Goal: Register for event/course

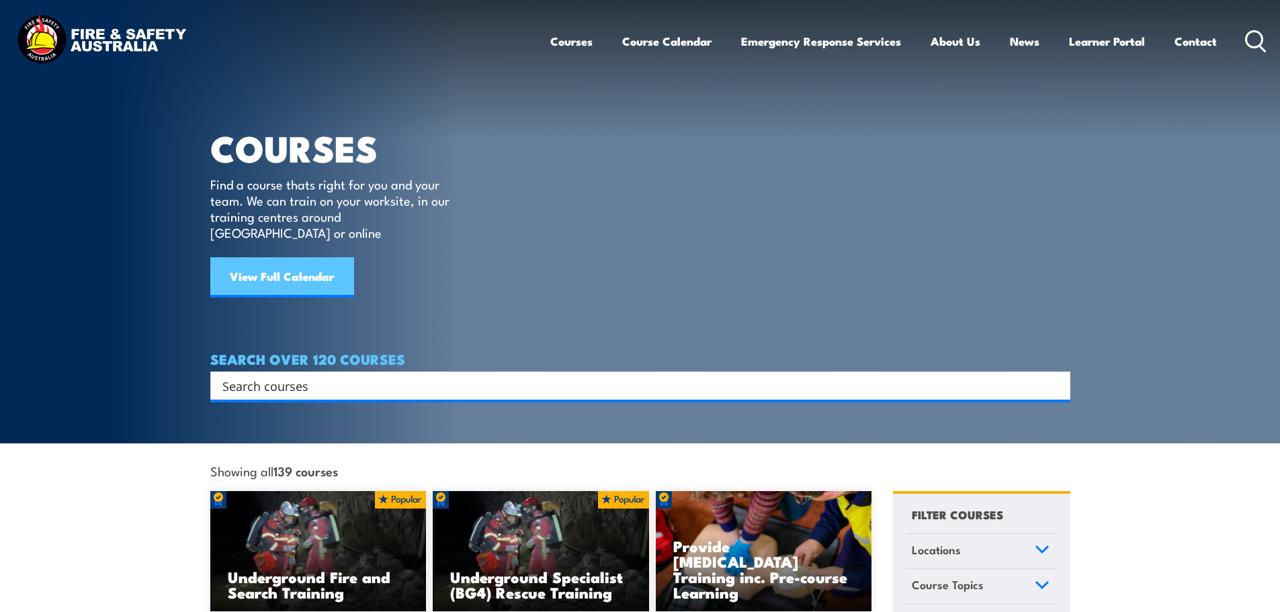
click at [276, 261] on link "View Full Calendar" at bounding box center [282, 277] width 144 height 40
click at [662, 43] on link "Course Calendar" at bounding box center [666, 42] width 89 height 36
click at [660, 38] on link "Course Calendar" at bounding box center [666, 42] width 89 height 36
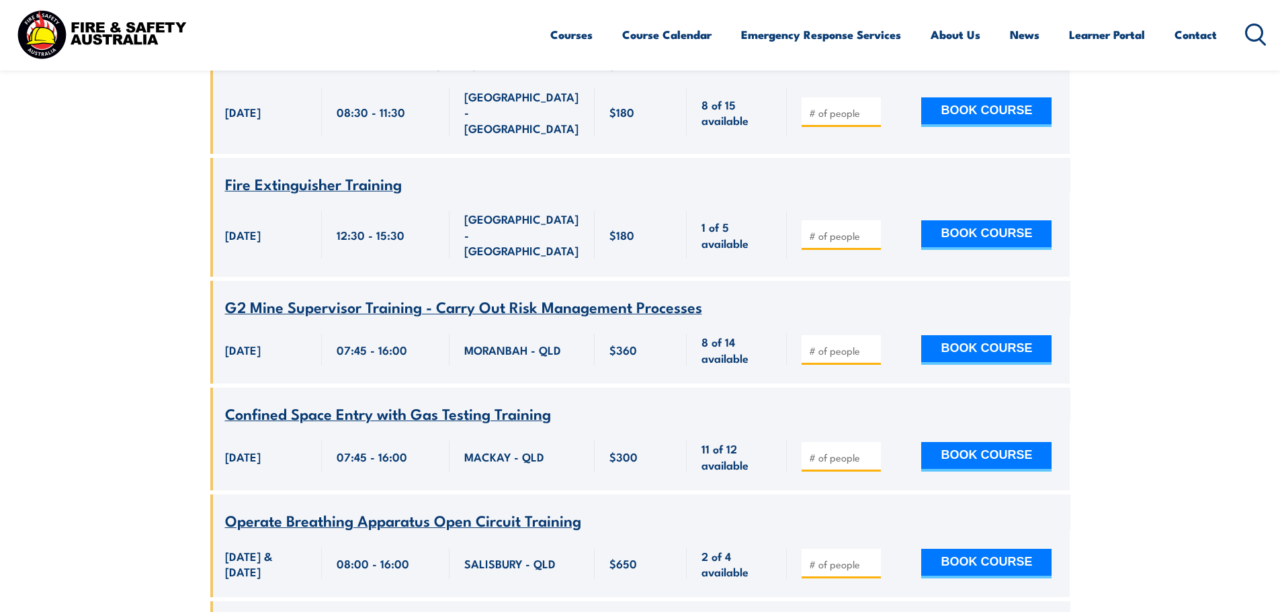
scroll to position [806, 0]
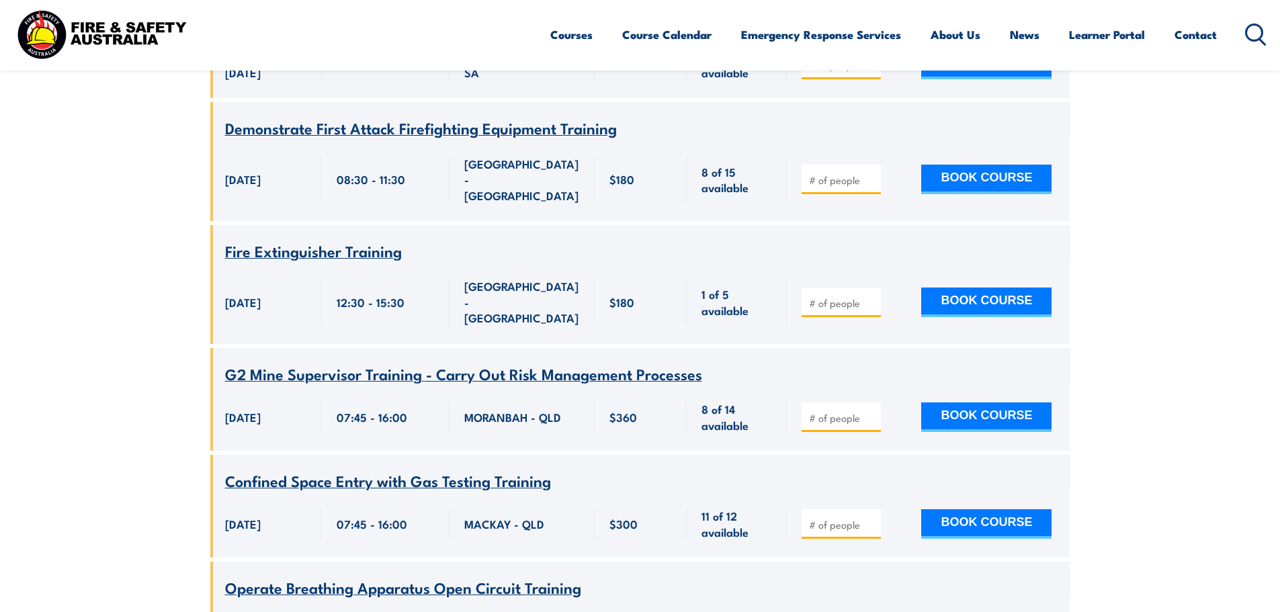
click at [300, 239] on span "Fire Extinguisher Training" at bounding box center [313, 250] width 177 height 23
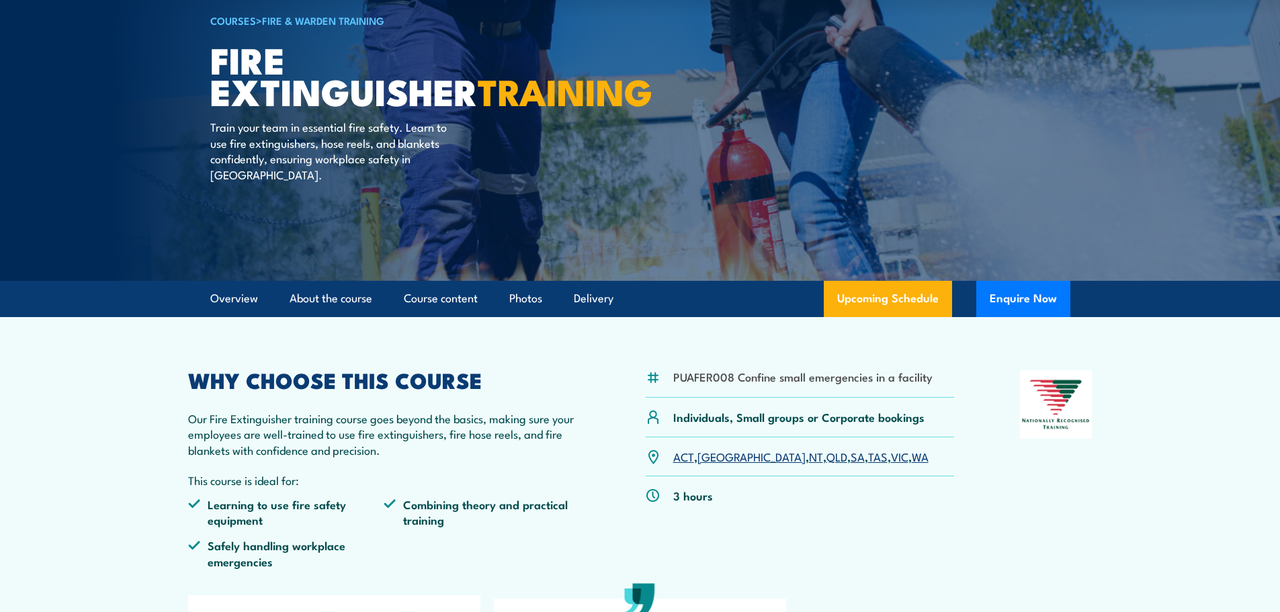
scroll to position [134, 0]
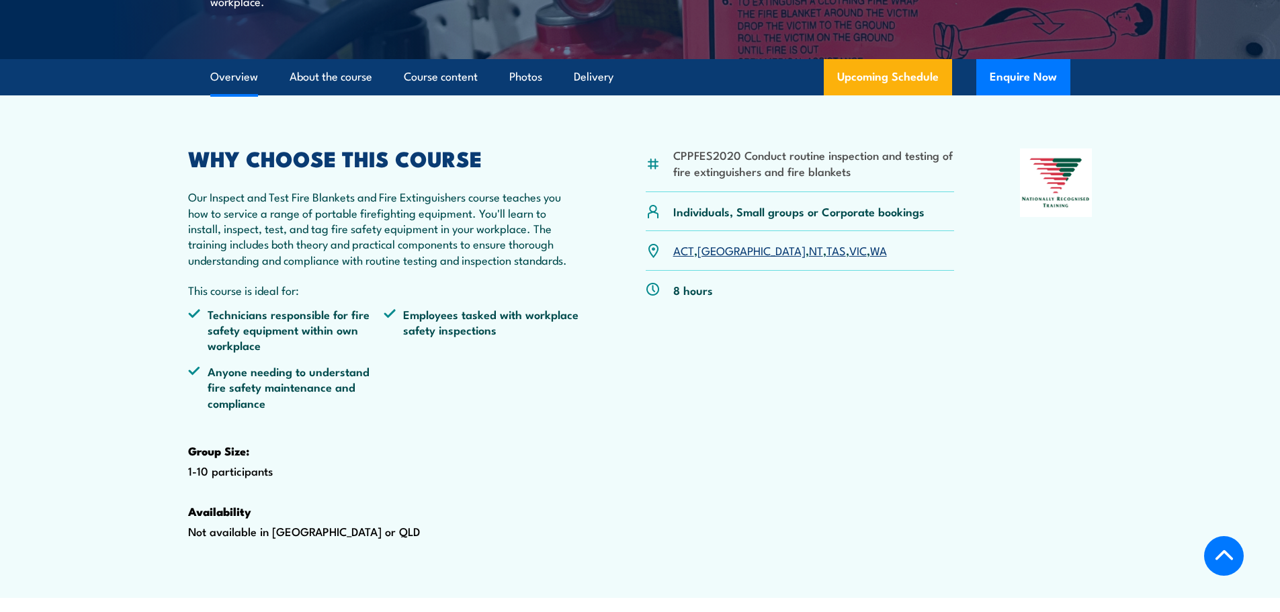
scroll to position [403, 0]
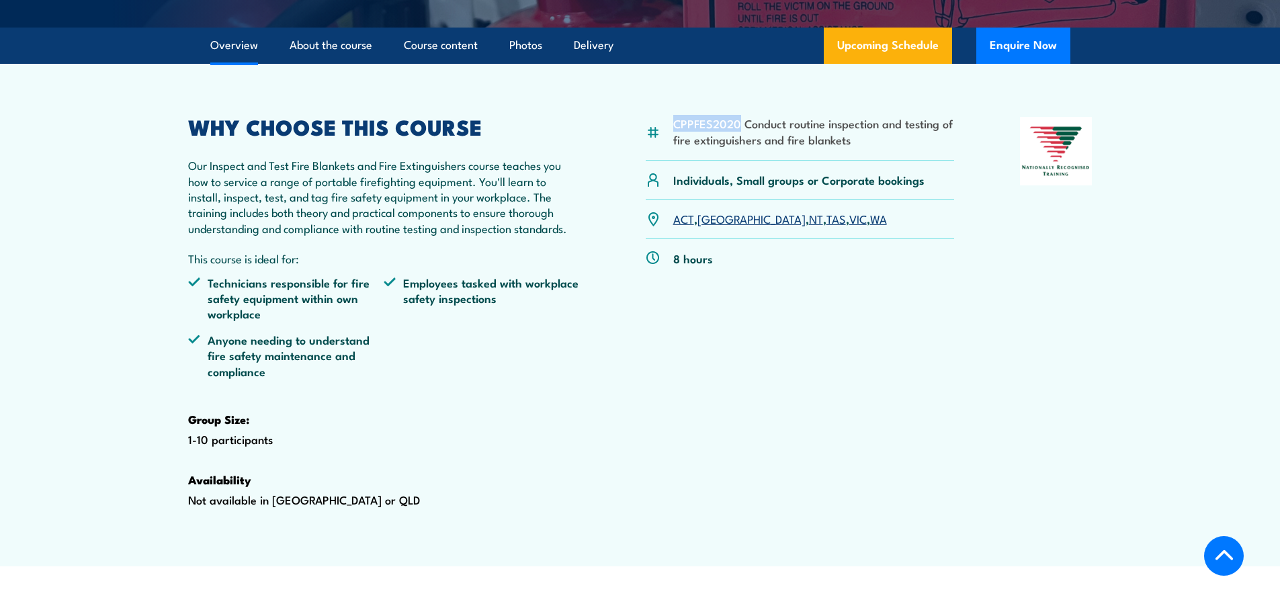
drag, startPoint x: 740, startPoint y: 157, endPoint x: 661, endPoint y: 158, distance: 79.3
click at [661, 158] on div "CPPFES2020 Conduct routine inspection and testing of fire extinguishers and fir…" at bounding box center [800, 139] width 309 height 44
copy div "CPPFES2020"
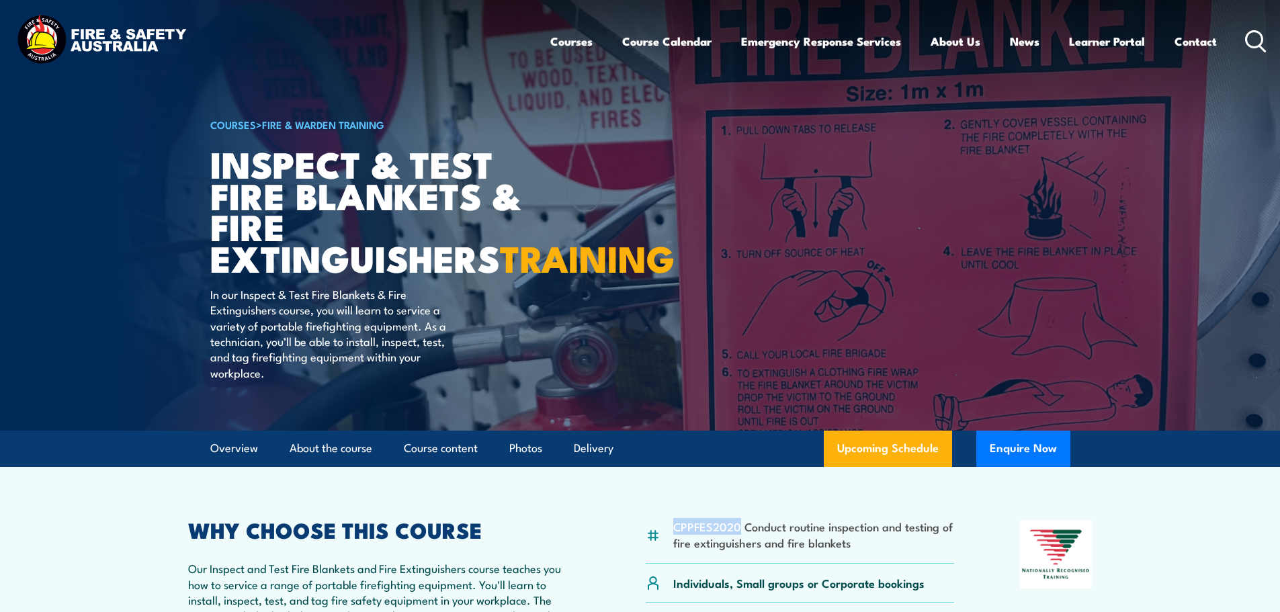
scroll to position [67, 0]
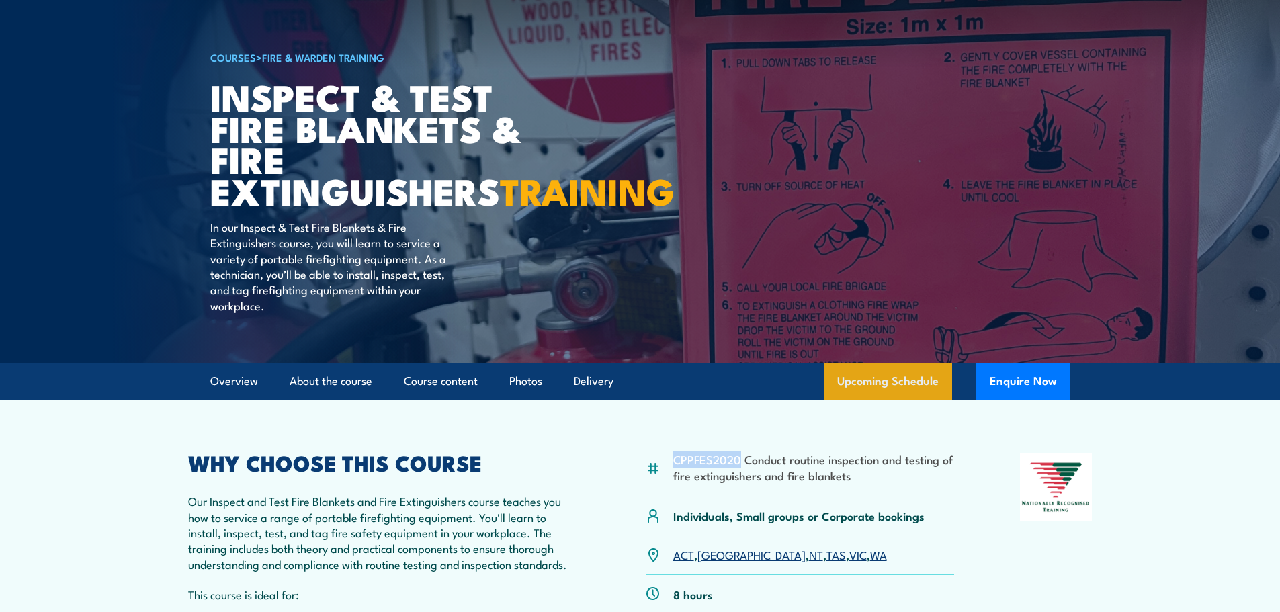
click at [897, 400] on link "Upcoming Schedule" at bounding box center [888, 382] width 128 height 36
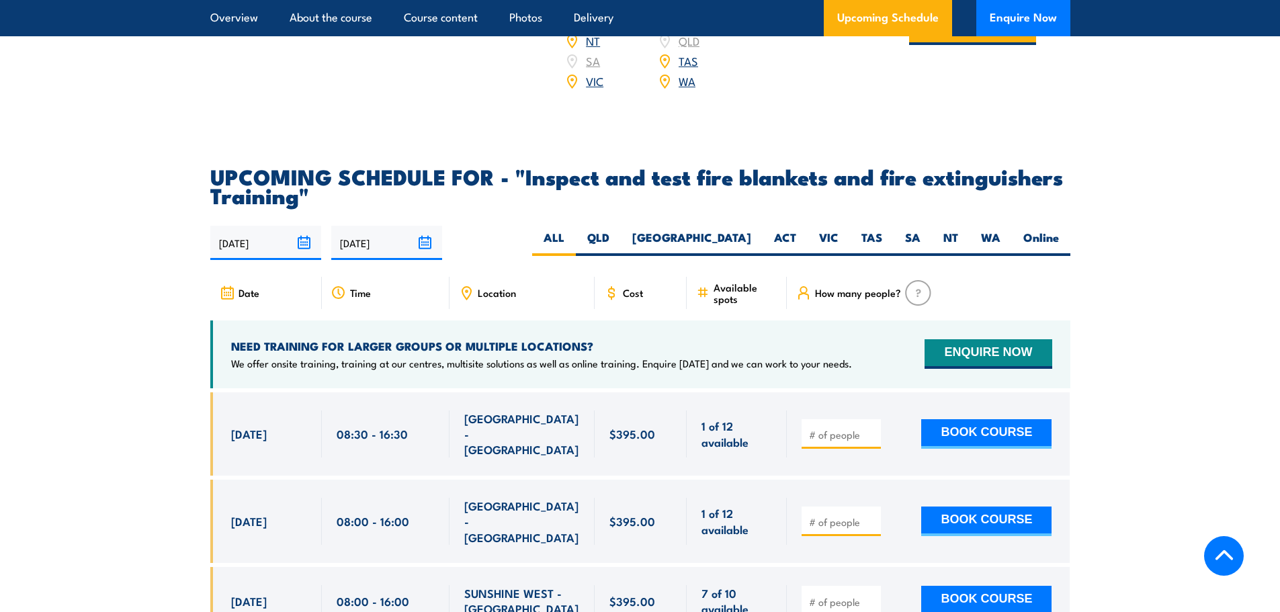
scroll to position [2294, 0]
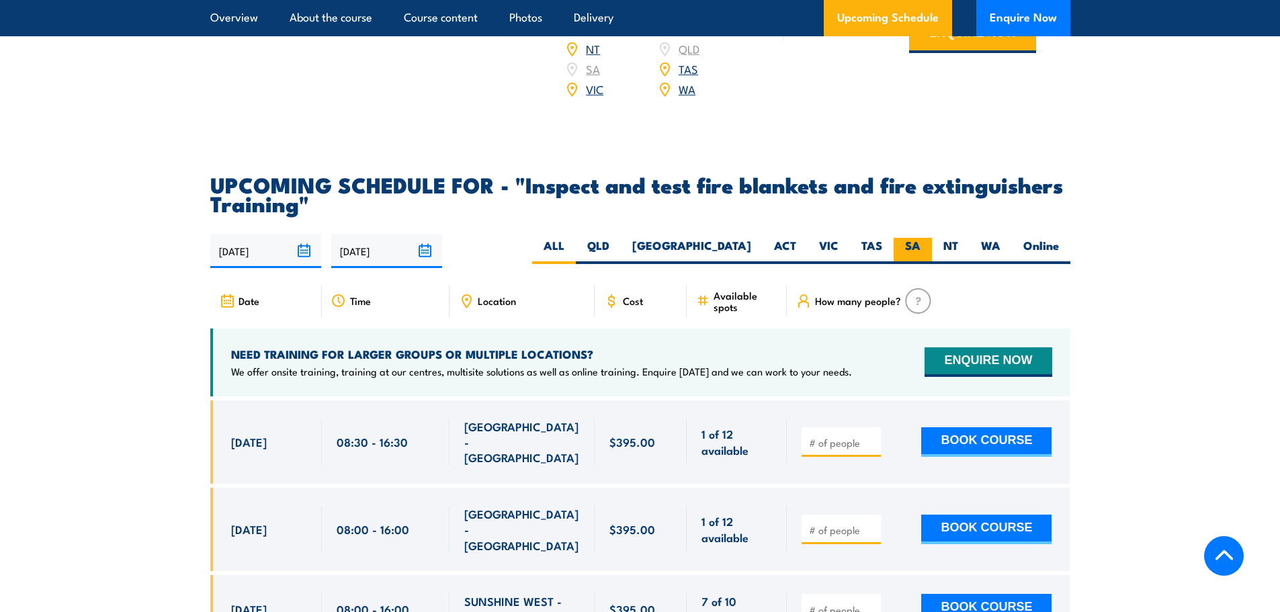
click at [912, 264] on label "SA" at bounding box center [913, 251] width 38 height 26
click at [921, 247] on input "SA" at bounding box center [925, 242] width 9 height 9
radio input "true"
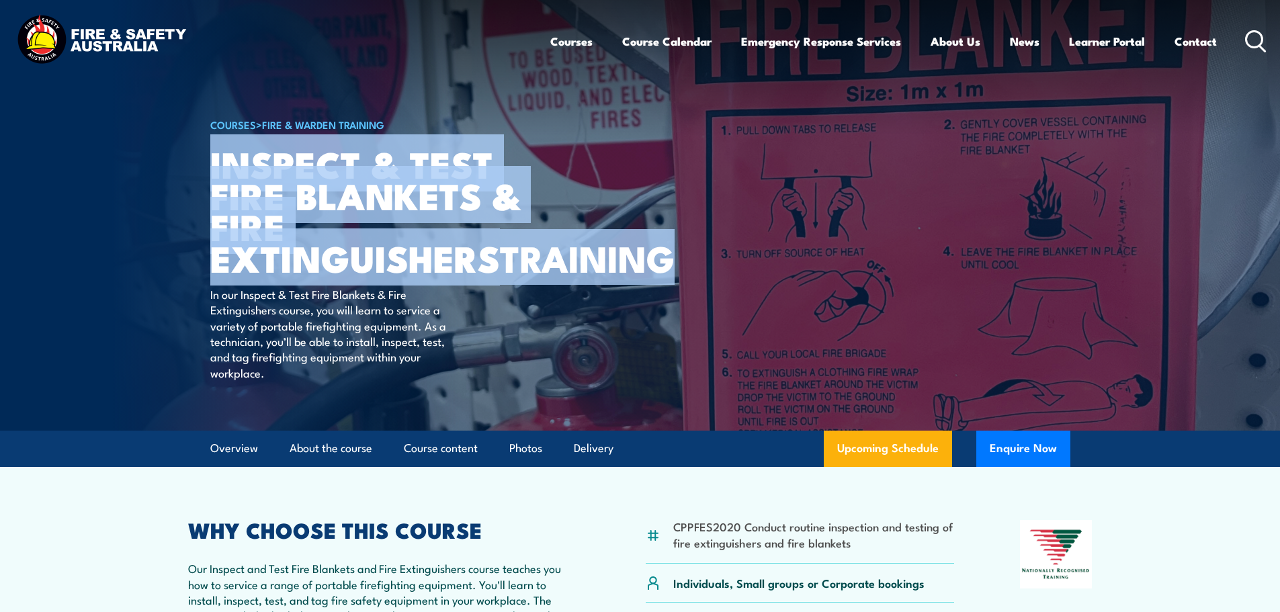
drag, startPoint x: 408, startPoint y: 288, endPoint x: 213, endPoint y: 175, distance: 225.2
click at [213, 175] on h1 "Inspect & Test Fire Blankets & Fire Extinguishers TRAINING" at bounding box center [376, 211] width 332 height 126
copy h1 "Inspect & Test Fire Blankets & Fire Extinguishers TRAINING"
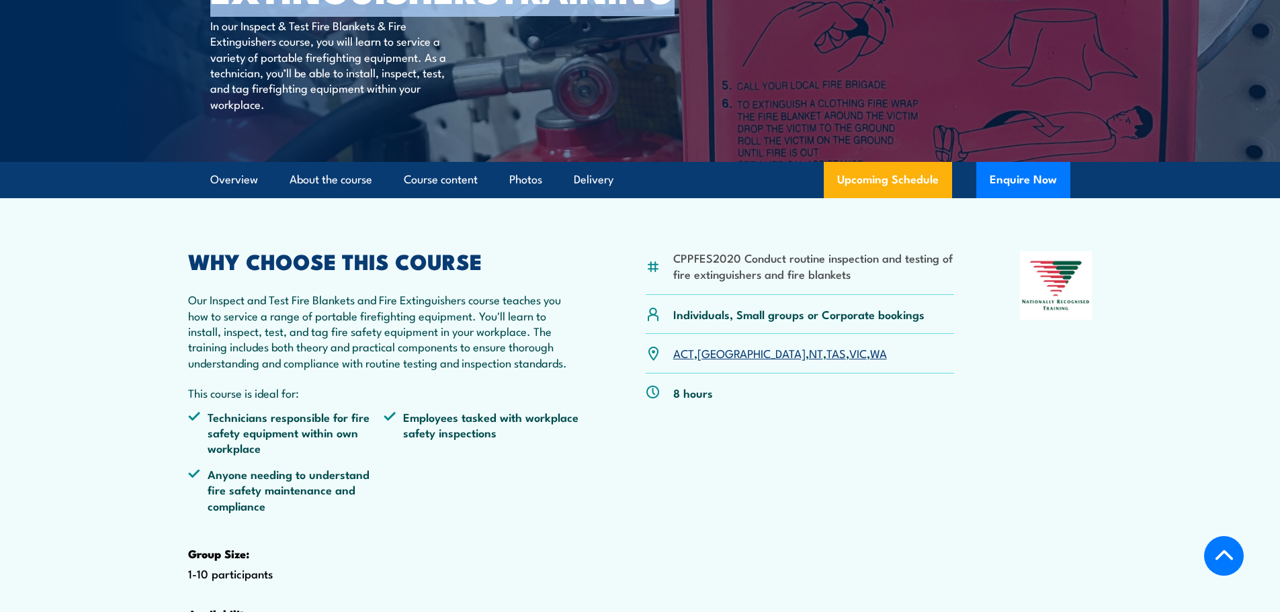
scroll to position [202, 0]
